Goal: Check status: Check status

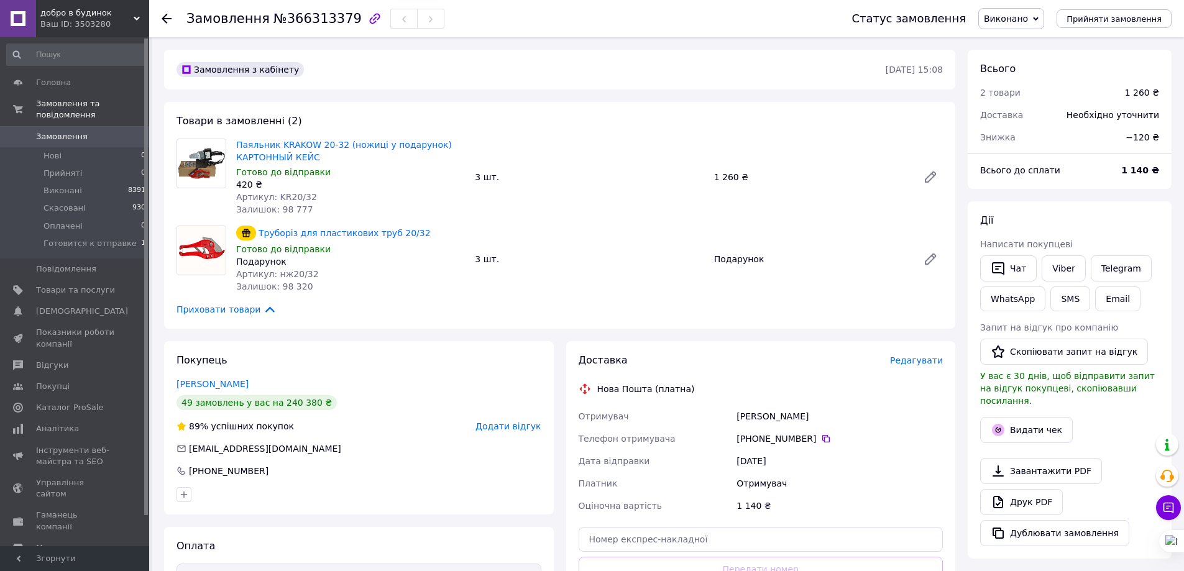
drag, startPoint x: 429, startPoint y: 86, endPoint x: 397, endPoint y: 86, distance: 32.3
click at [429, 86] on div "Замовлення з кабінету 12.10.2025 • 15:08" at bounding box center [559, 70] width 791 height 40
click at [60, 131] on span "Замовлення" at bounding box center [62, 136] width 52 height 11
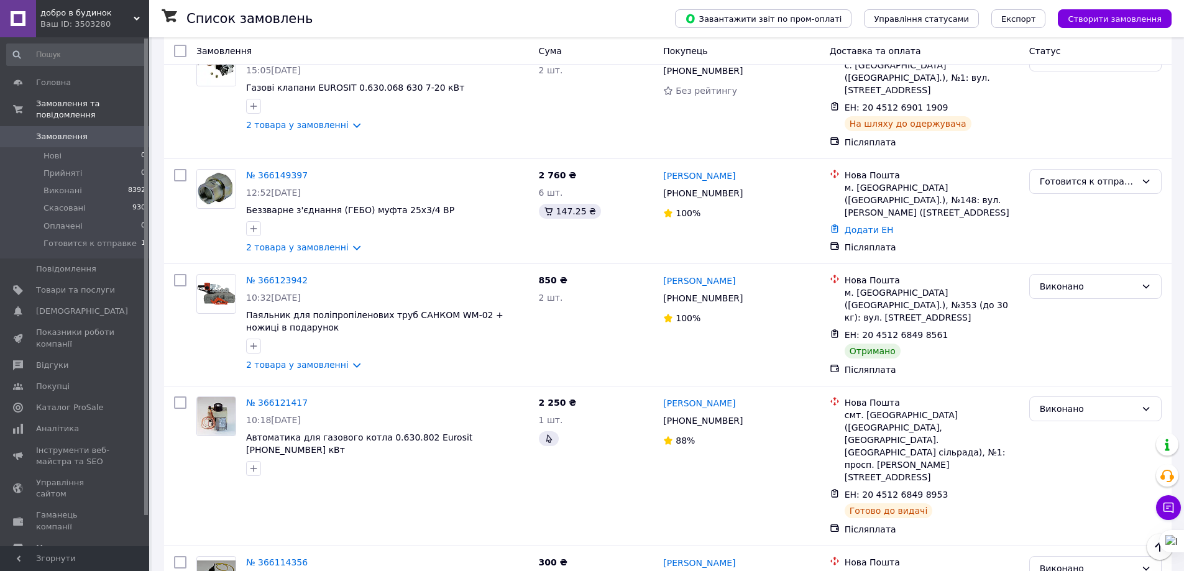
scroll to position [1119, 0]
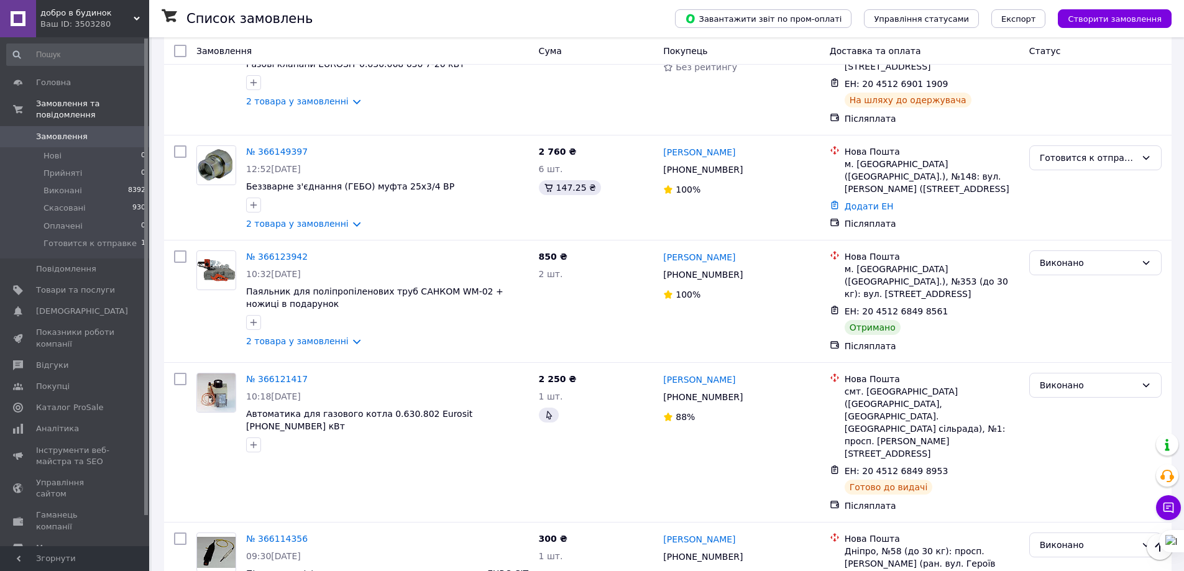
click at [98, 18] on span "добро в будинок" at bounding box center [86, 12] width 93 height 11
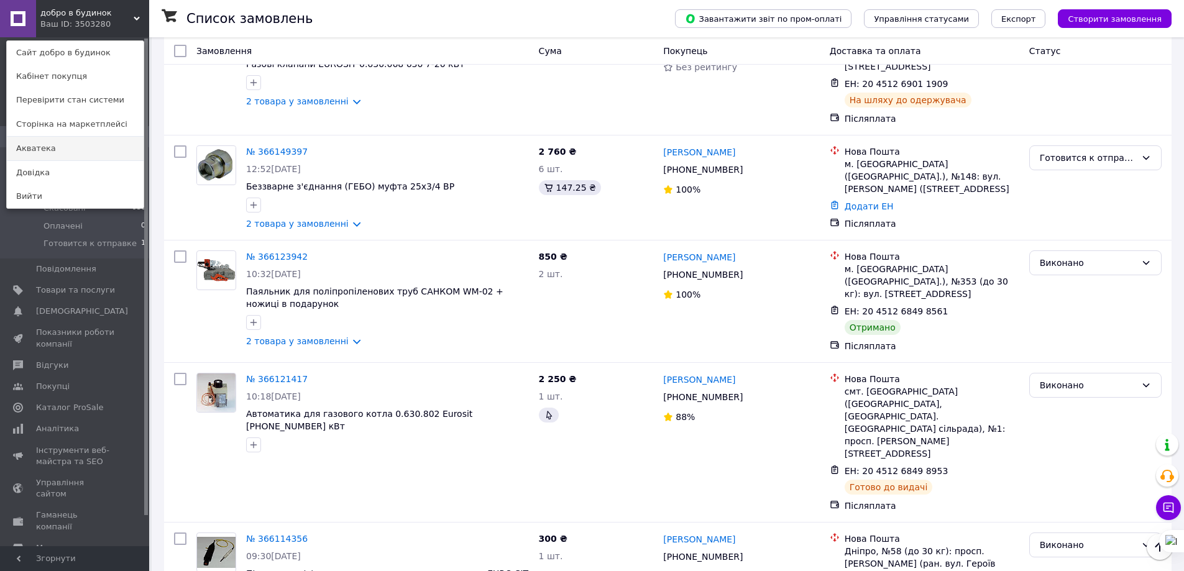
click at [58, 149] on link "Акватека" at bounding box center [75, 149] width 137 height 24
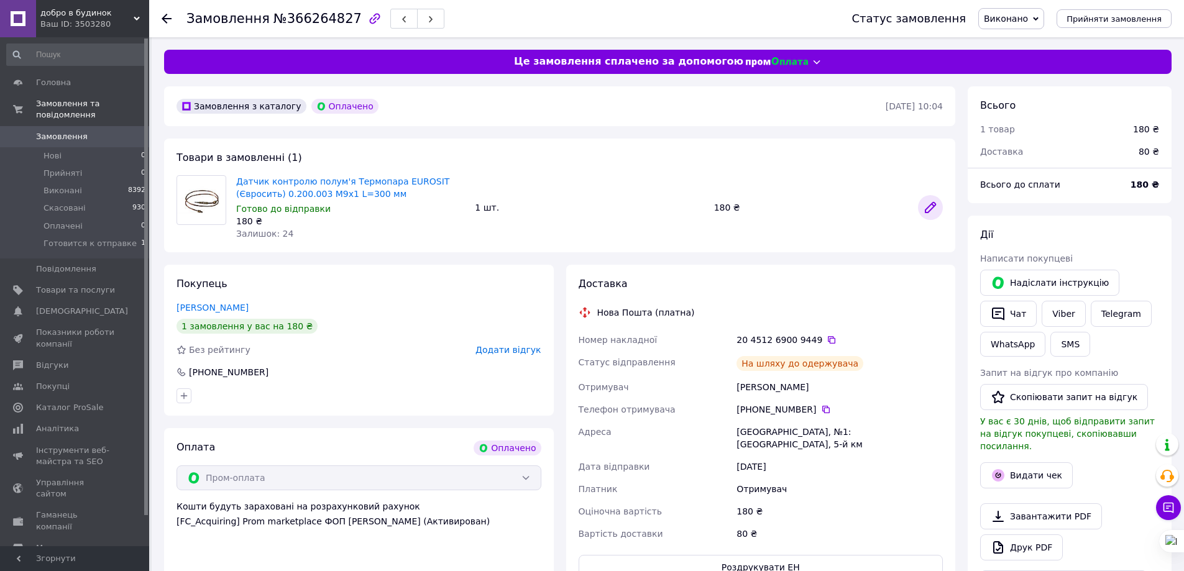
click at [935, 208] on icon at bounding box center [930, 207] width 15 height 15
